Goal: Task Accomplishment & Management: Use online tool/utility

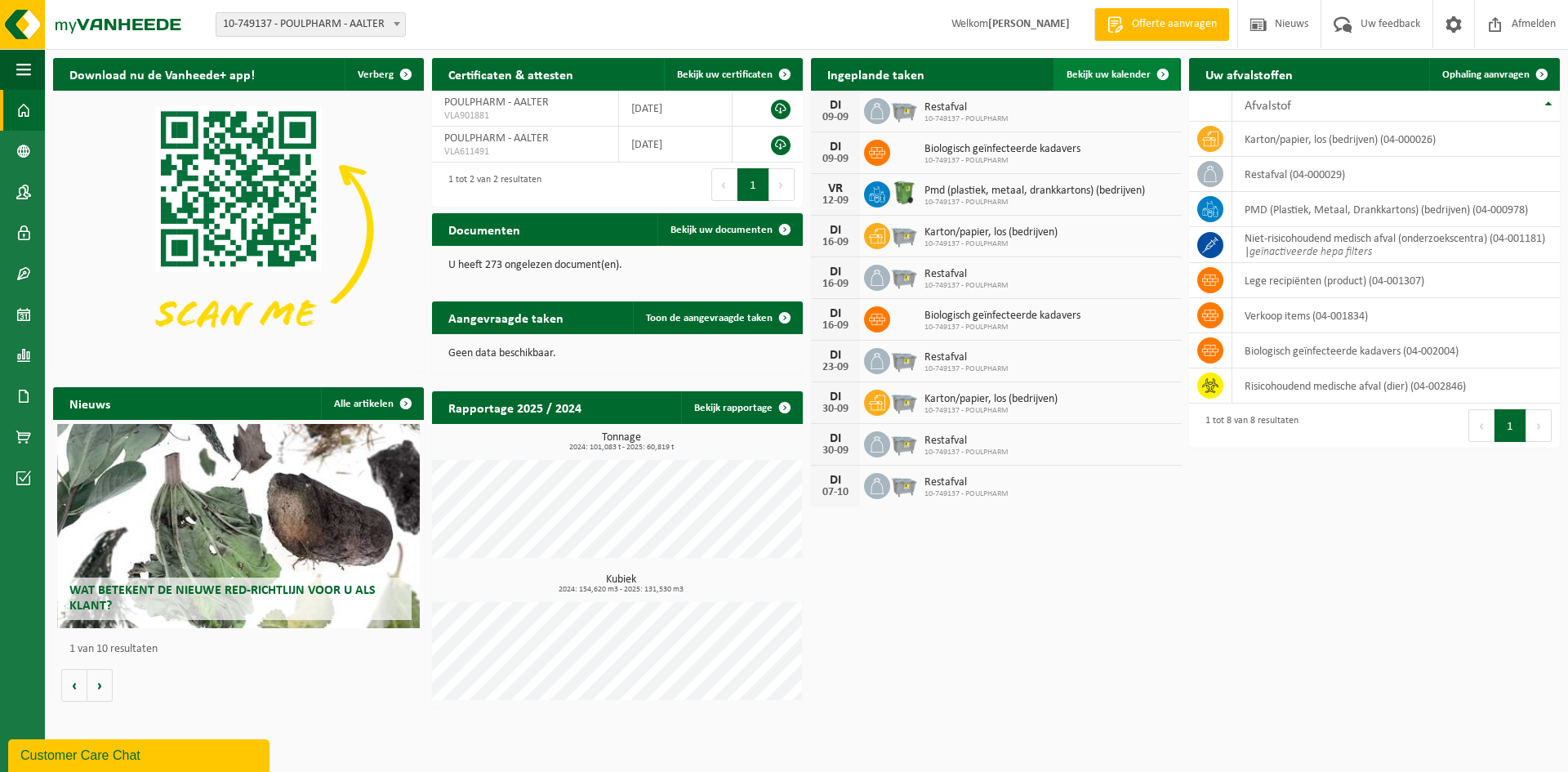
click at [1115, 69] on span "Bekijk uw kalender" at bounding box center [1109, 74] width 84 height 11
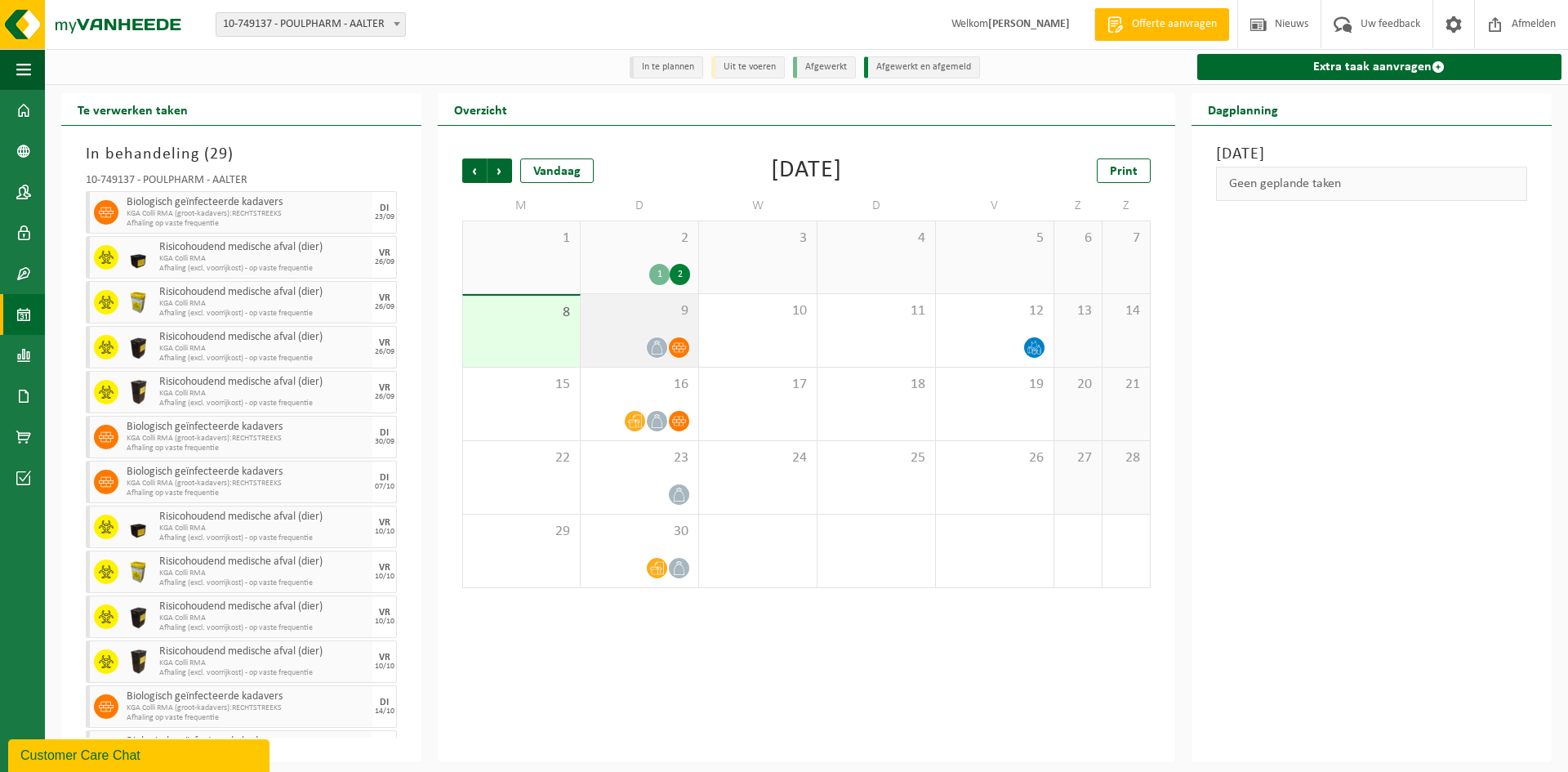
click at [632, 330] on div "9" at bounding box center [640, 330] width 118 height 72
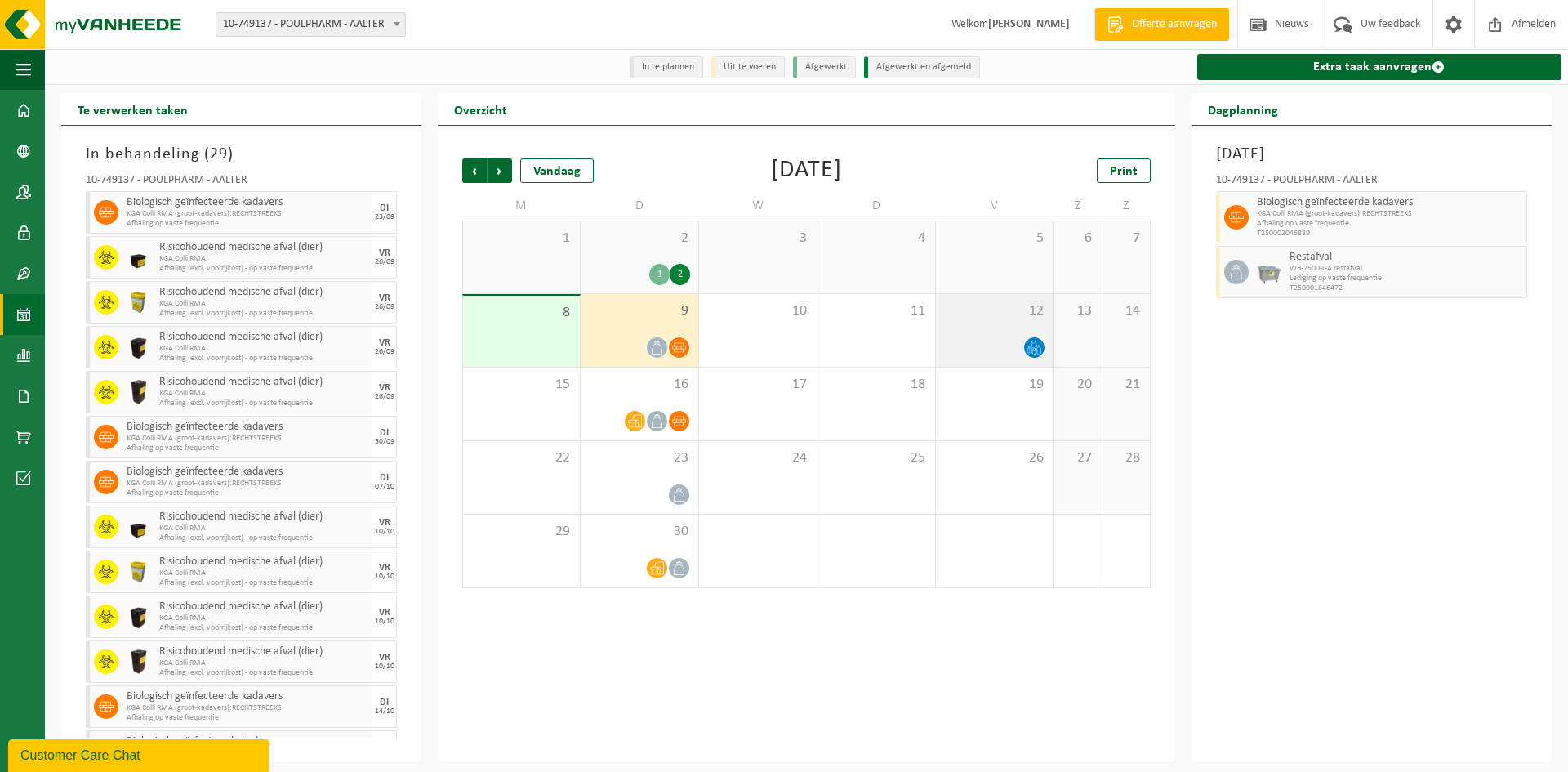
click at [999, 322] on div "12" at bounding box center [995, 330] width 118 height 72
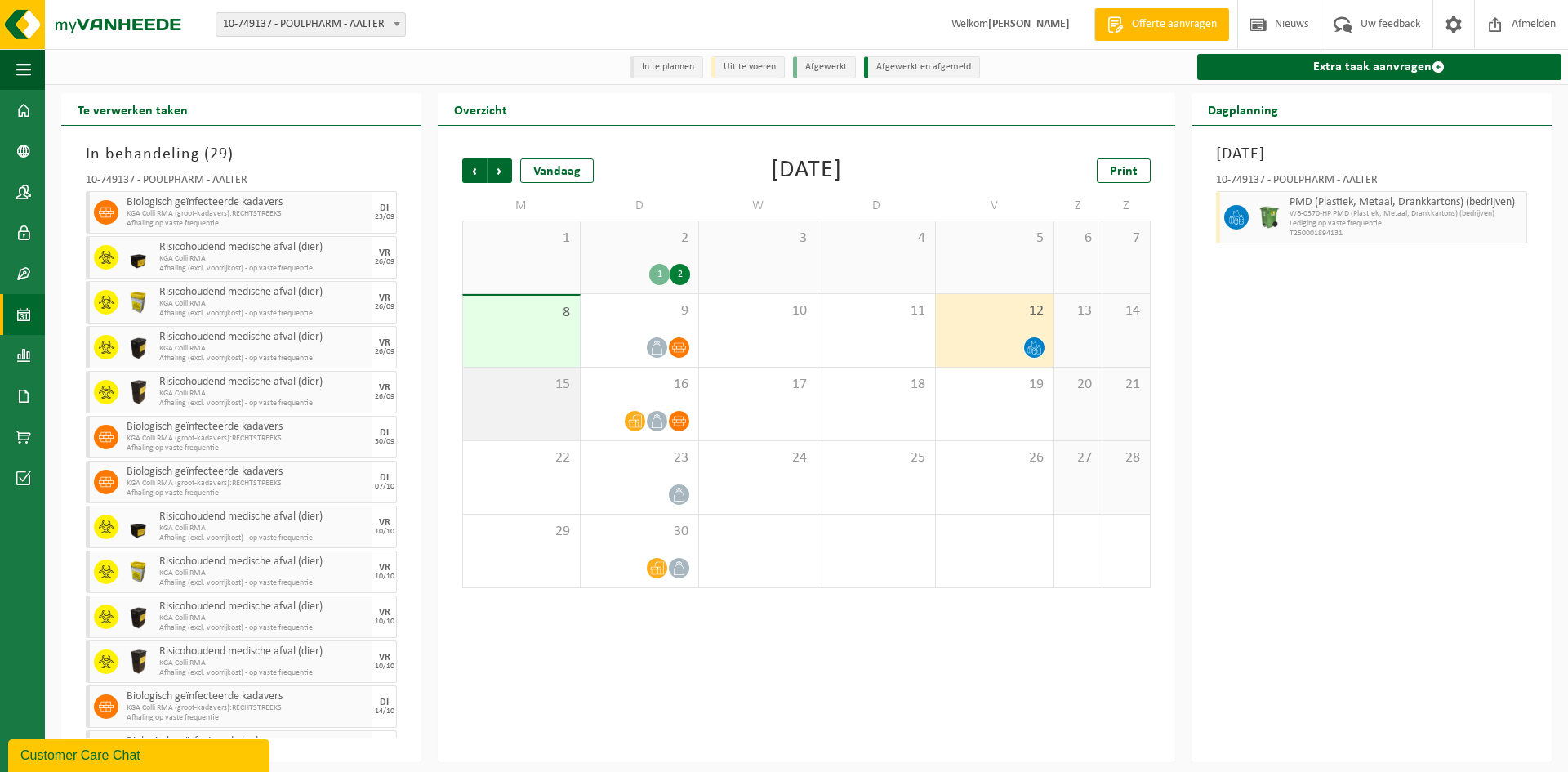
click at [528, 429] on div "15" at bounding box center [522, 404] width 117 height 72
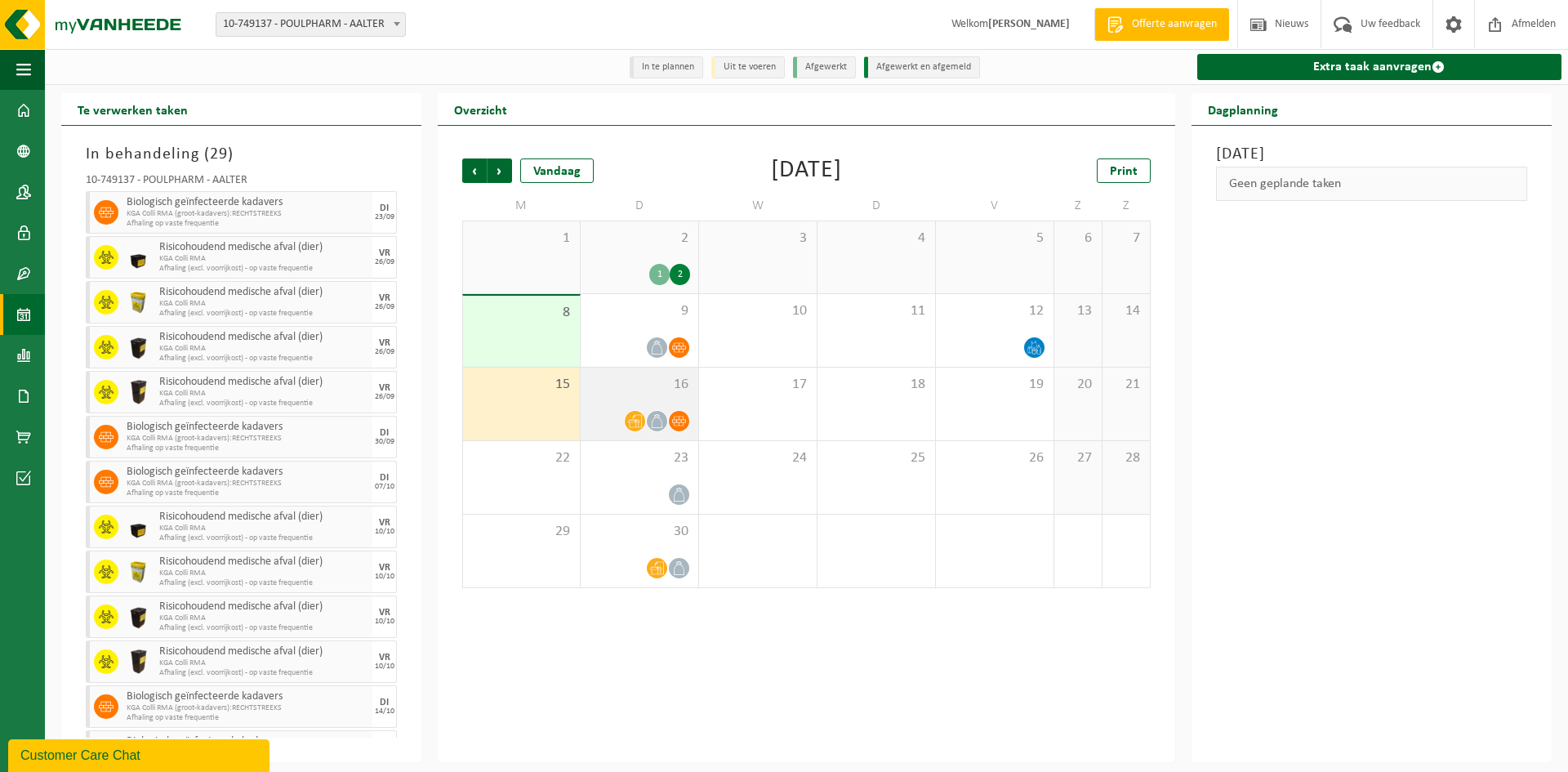
click at [634, 399] on div "16" at bounding box center [640, 404] width 118 height 72
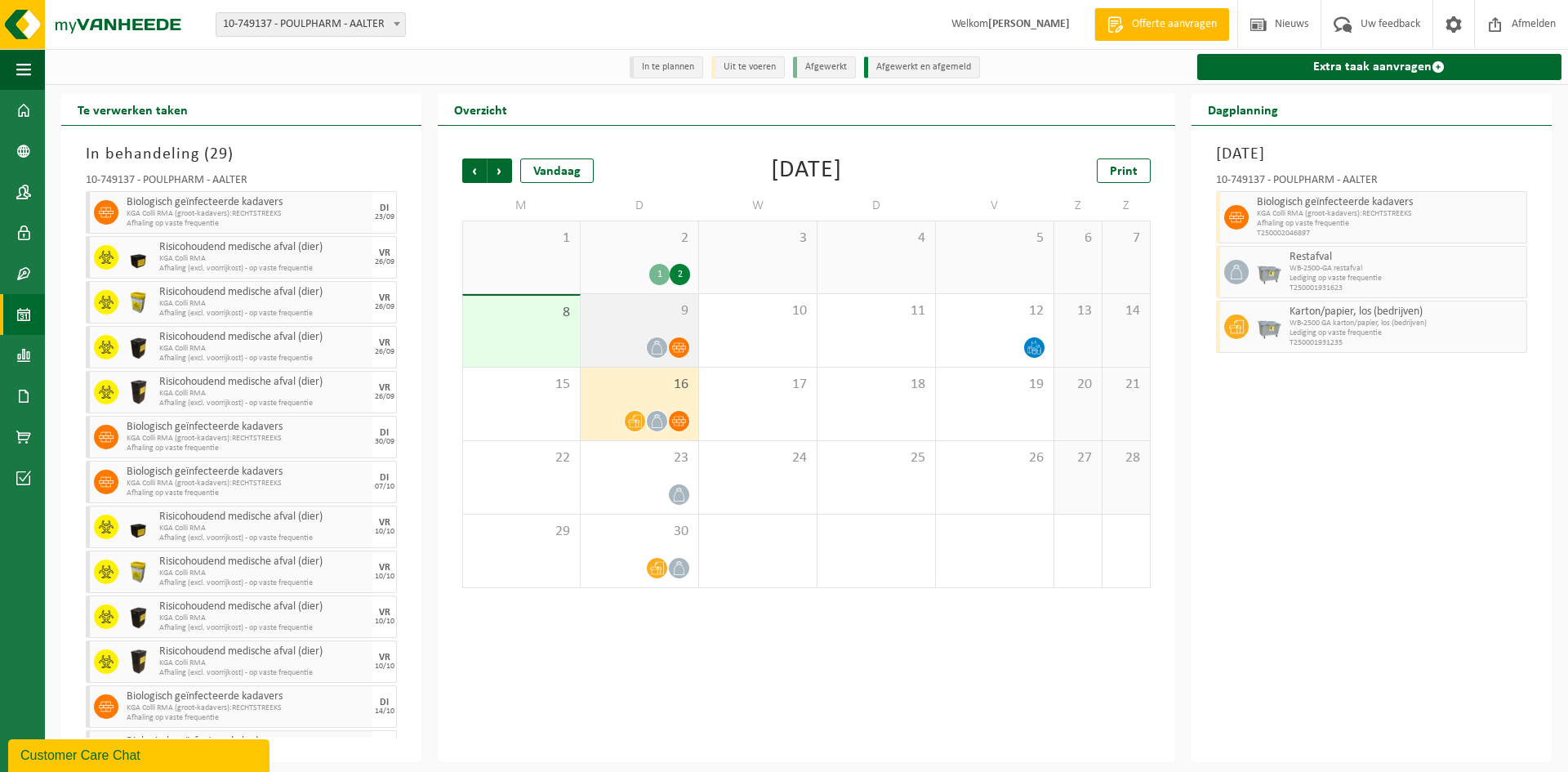
click at [680, 328] on div "9" at bounding box center [640, 330] width 118 height 72
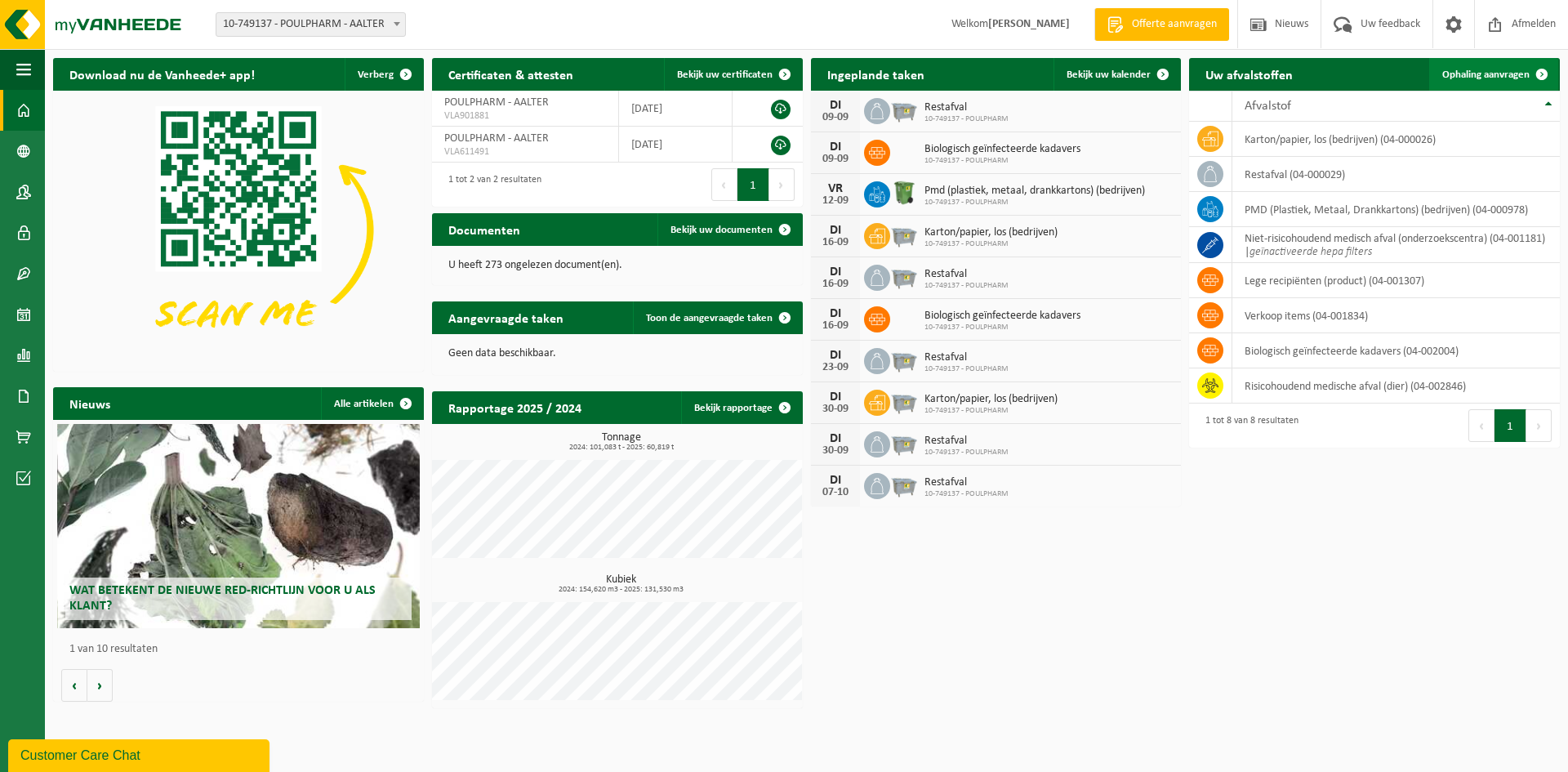
click at [1500, 79] on span "Ophaling aanvragen" at bounding box center [1486, 74] width 88 height 11
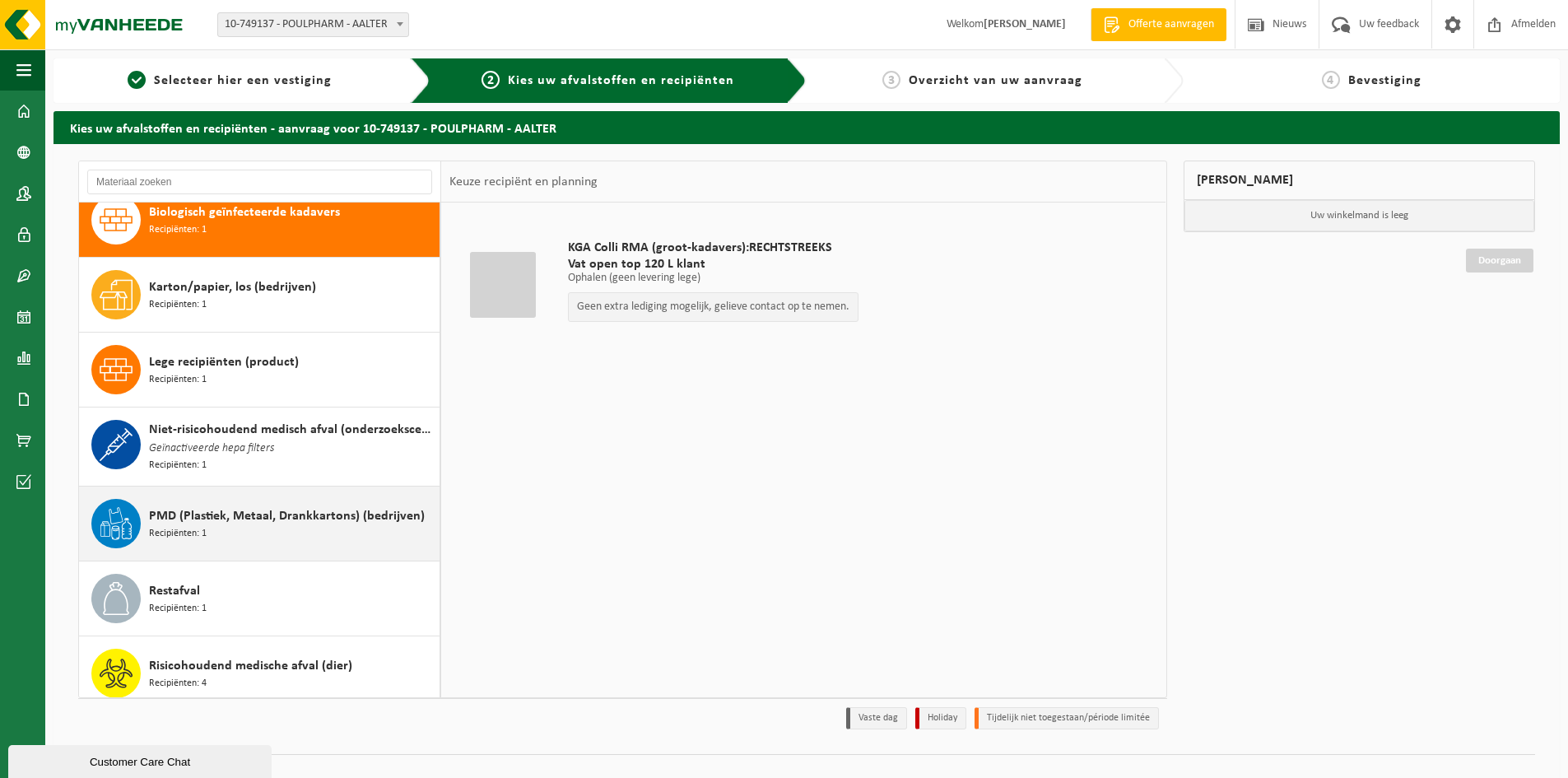
scroll to position [31, 0]
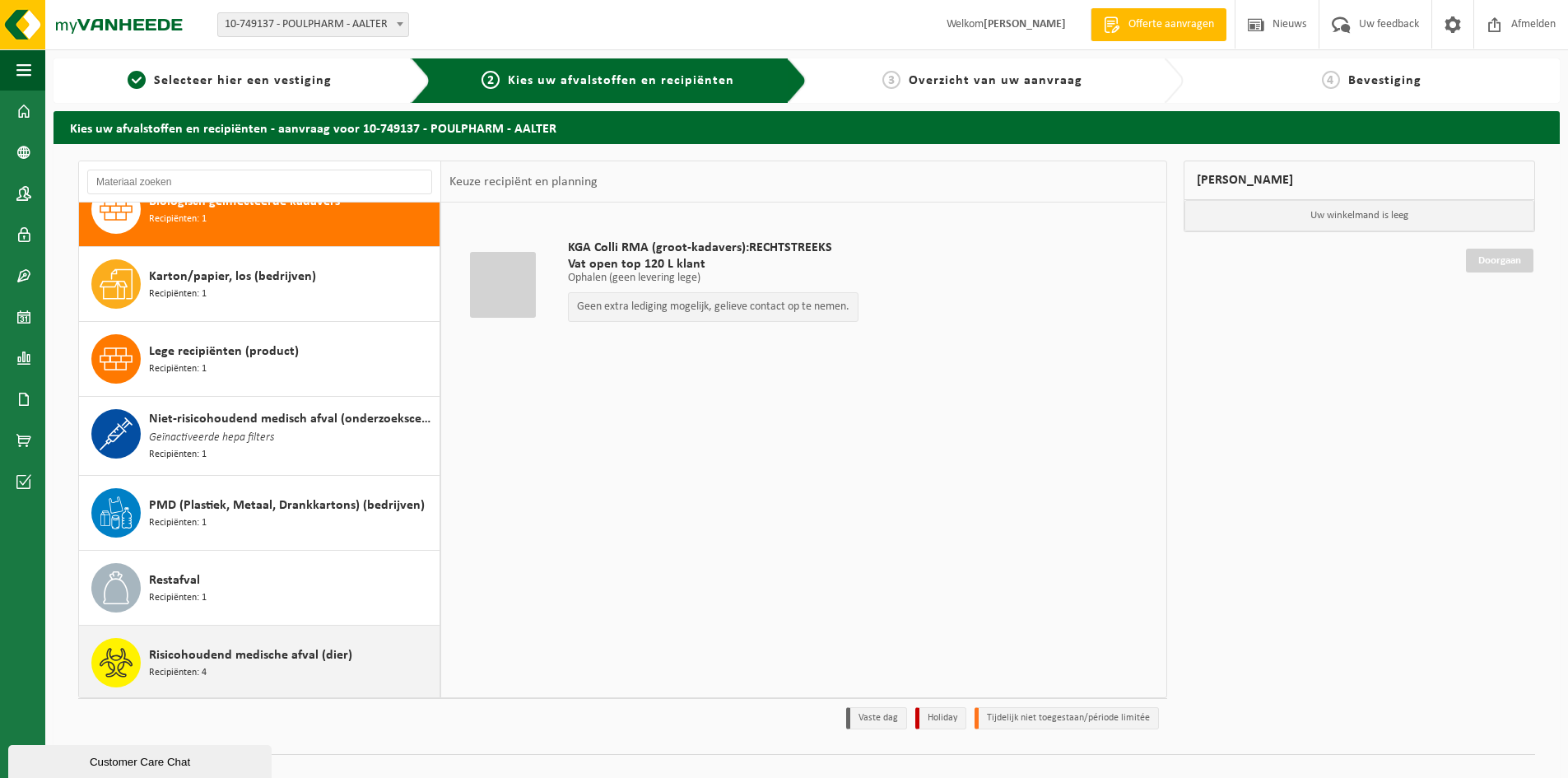
click at [226, 673] on div "Risicohoudend medische afval (dier) Recipiënten: 4" at bounding box center [291, 662] width 286 height 49
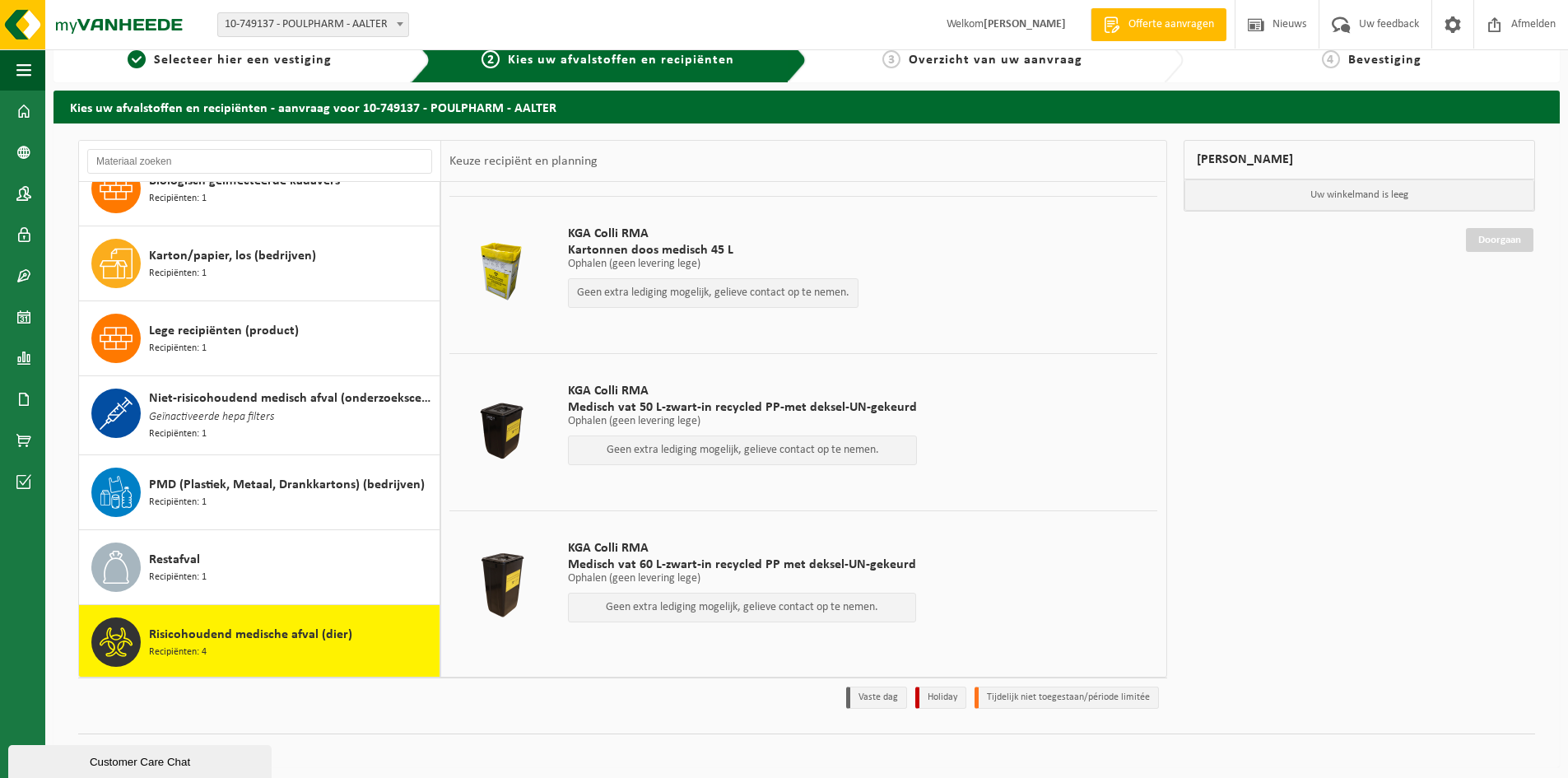
scroll to position [26, 0]
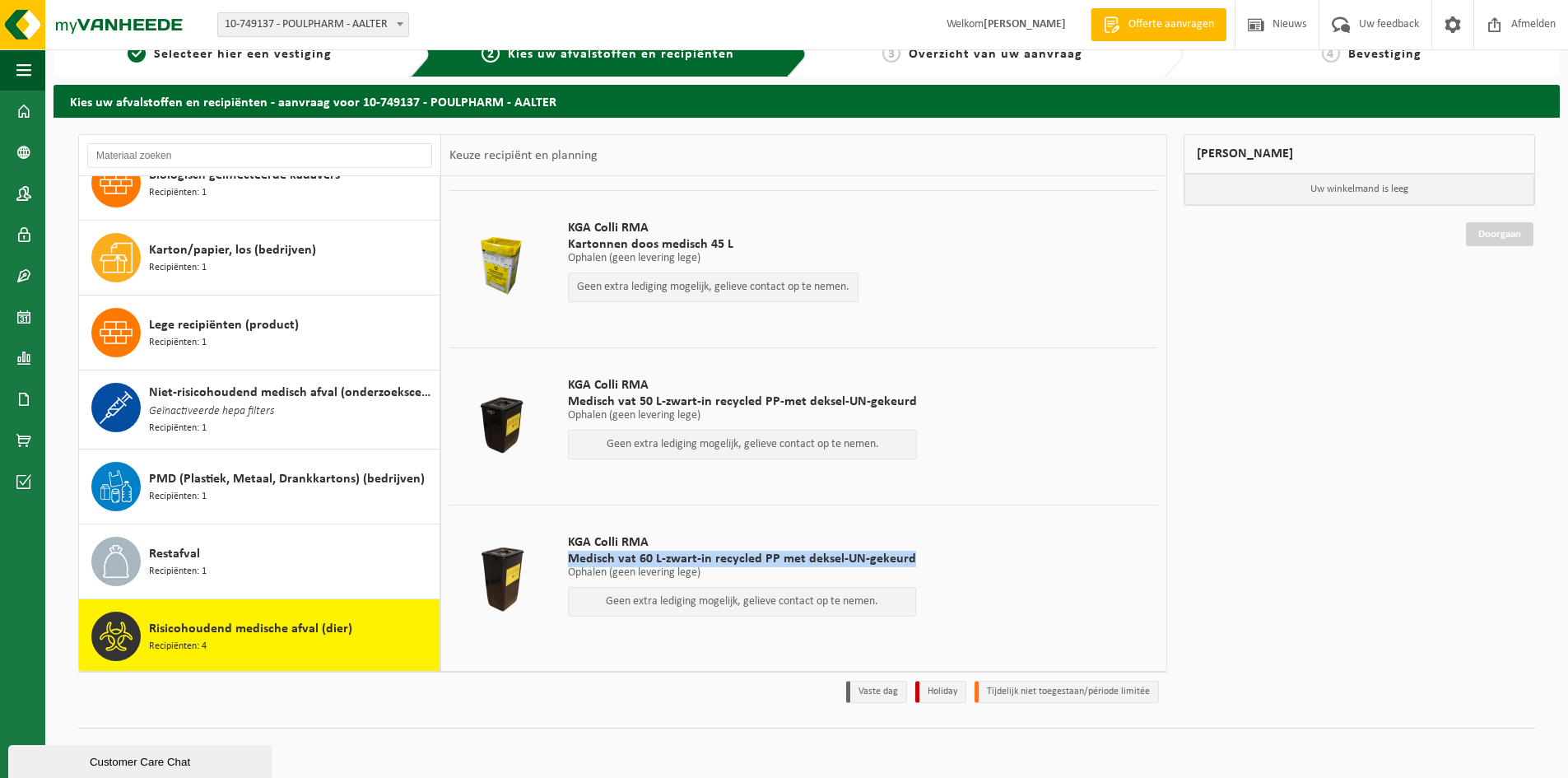
drag, startPoint x: 909, startPoint y: 554, endPoint x: 564, endPoint y: 561, distance: 345.1
click at [564, 561] on div "KGA Colli RMA Medisch vat 60 L-zwart-in recycled PP met deksel-UN-gekeurd Ophal…" at bounding box center [742, 579] width 364 height 123
copy span "Medisch vat 60 L-zwart-in recycled PP met deksel-UN-gekeurd"
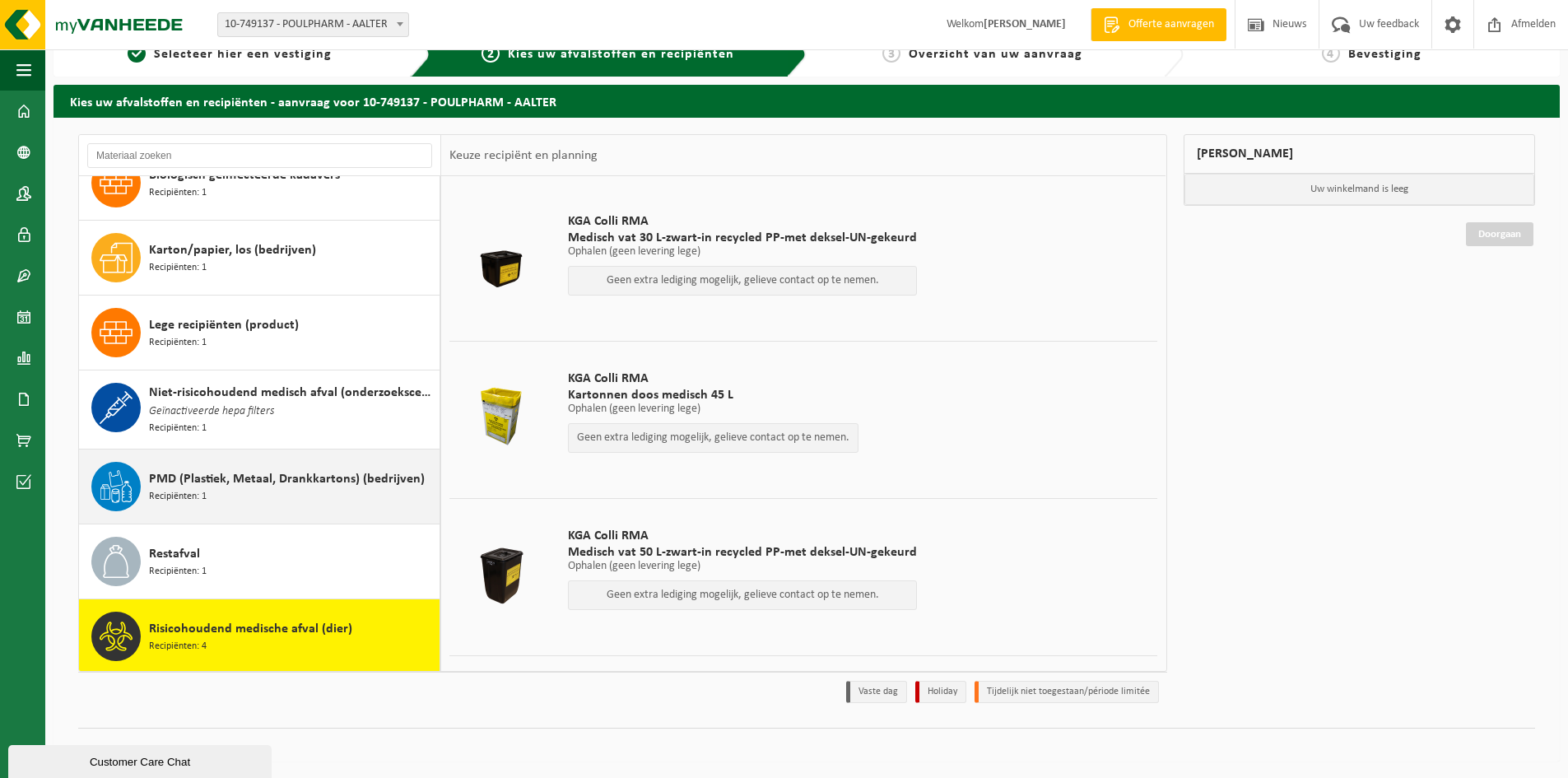
scroll to position [0, 0]
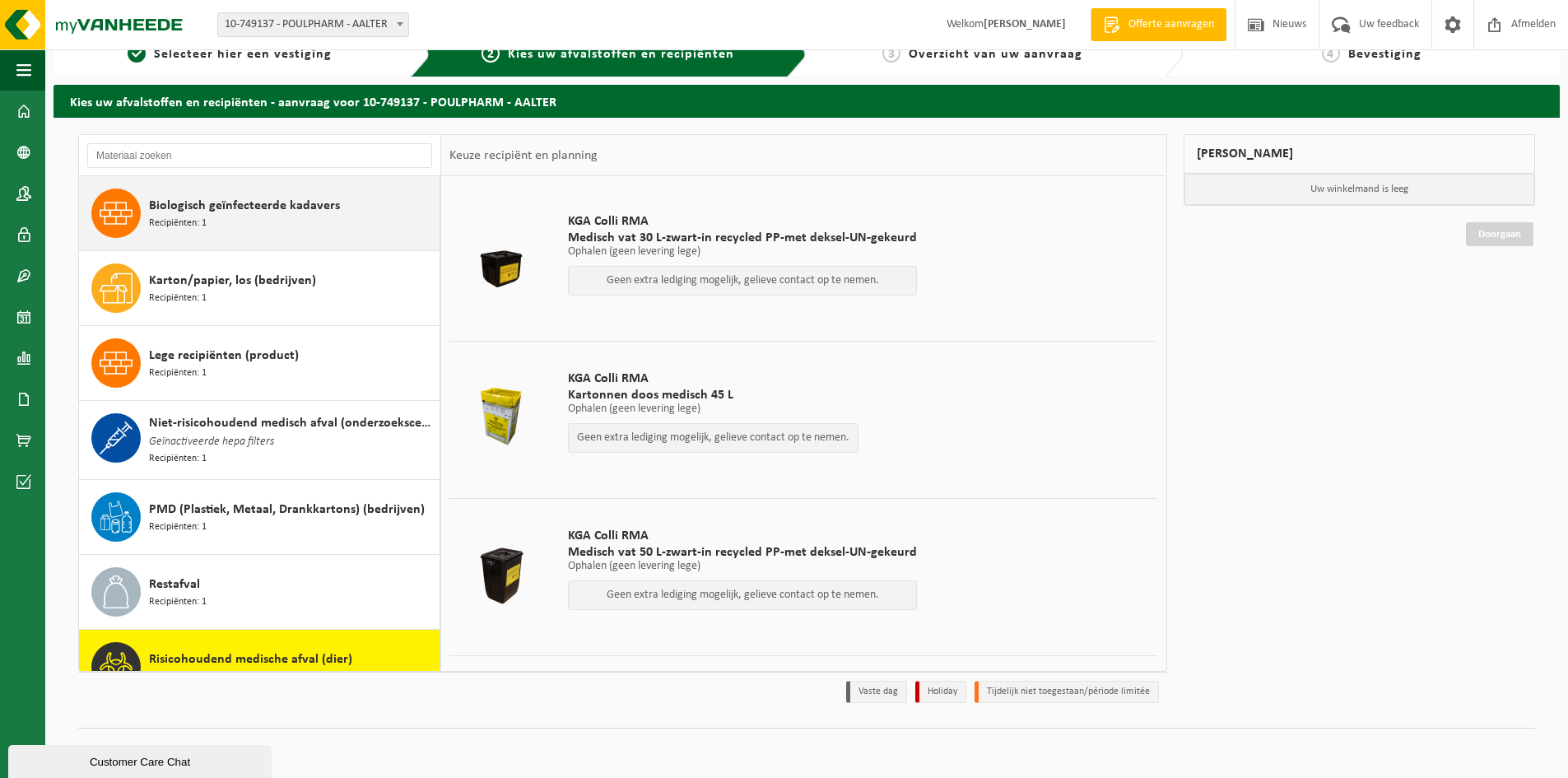
click at [156, 229] on span "Recipiënten: 1" at bounding box center [178, 223] width 58 height 15
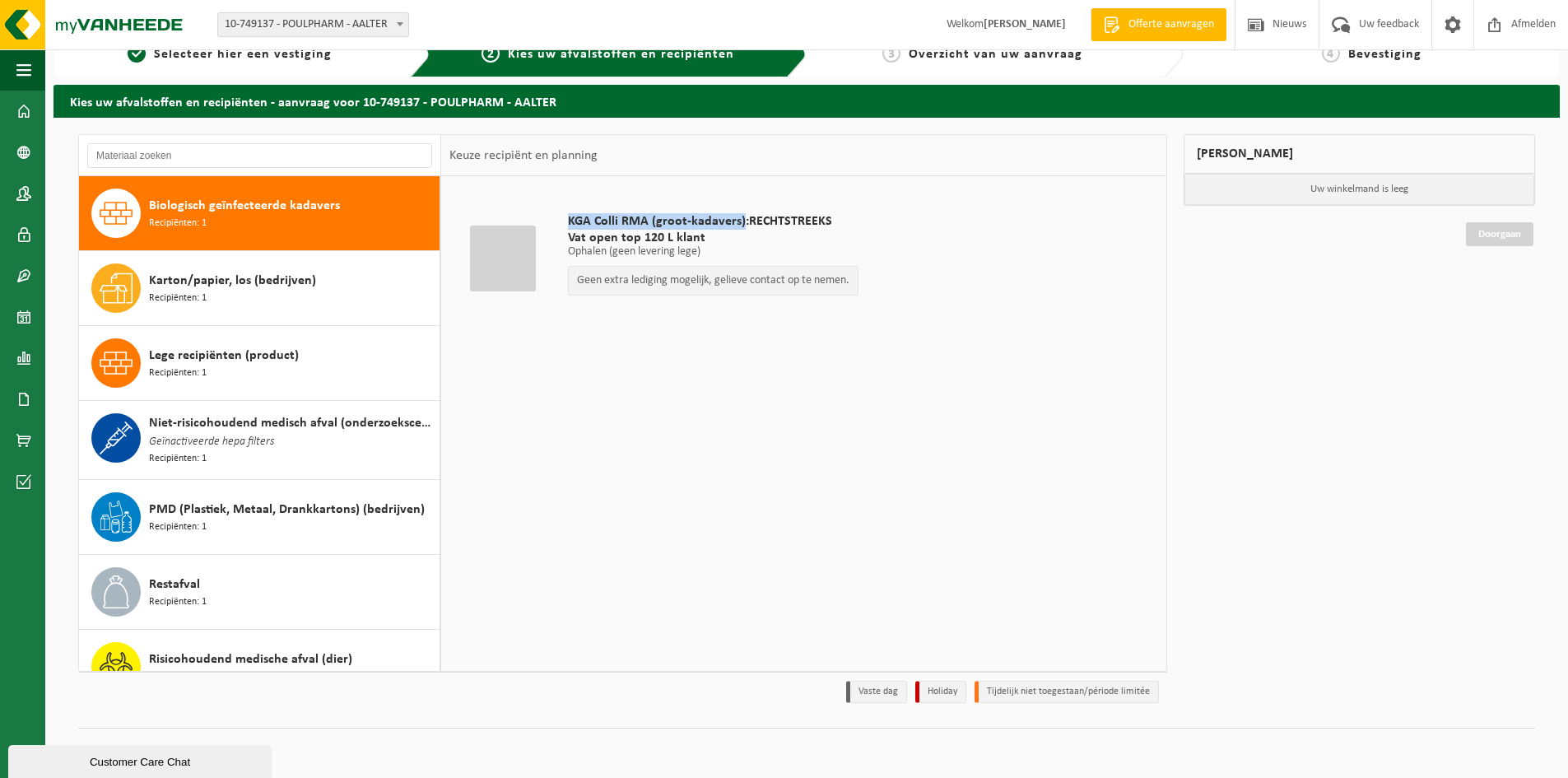
drag, startPoint x: 567, startPoint y: 220, endPoint x: 739, endPoint y: 222, distance: 172.0
click at [739, 222] on div "KGA Colli RMA (groot-kadavers):RECHTSTREEKS Vat open top 120 L klant Ophalen (g…" at bounding box center [713, 258] width 307 height 123
copy span "KGA Colli RMA (groot-kadavers)"
drag, startPoint x: 568, startPoint y: 236, endPoint x: 702, endPoint y: 232, distance: 134.1
click at [702, 232] on span "Vat open top 120 L klant" at bounding box center [713, 237] width 290 height 16
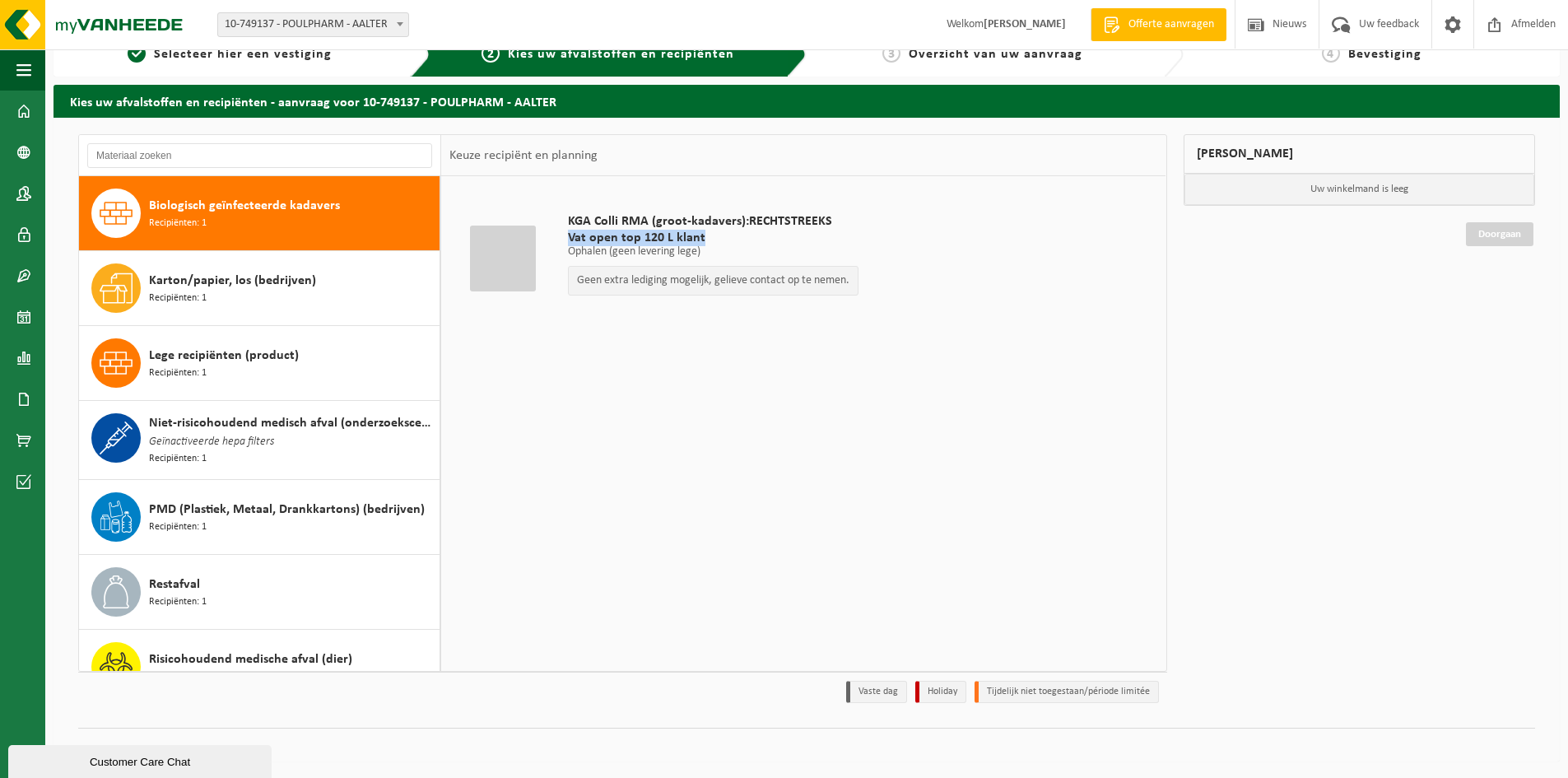
copy span "Vat open top 120 L klant"
